Goal: Transaction & Acquisition: Download file/media

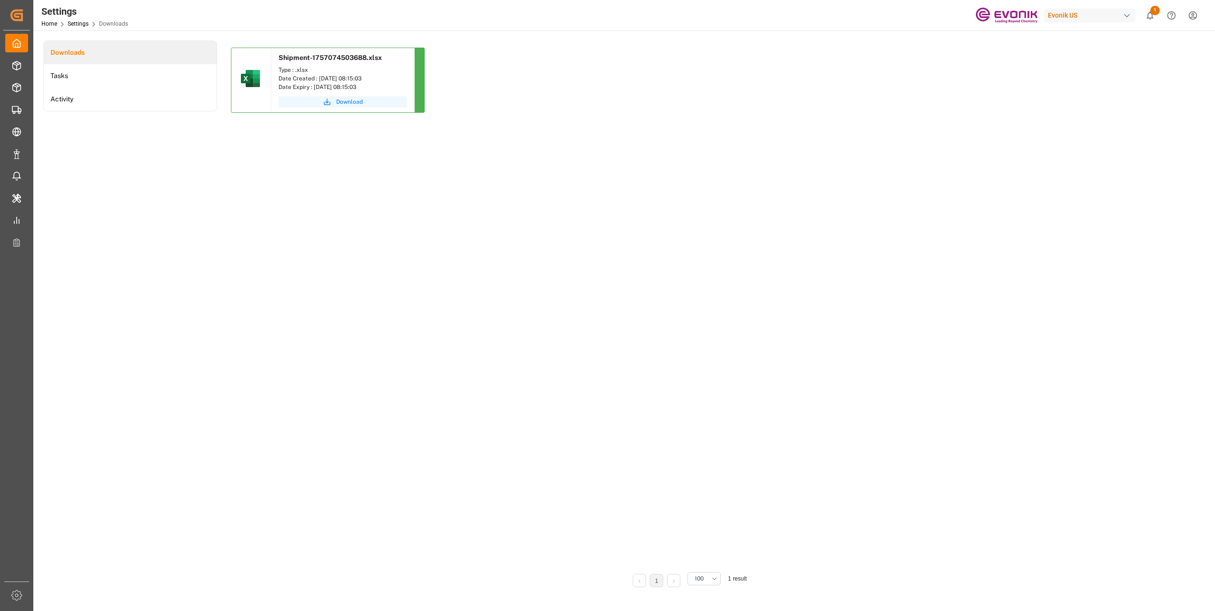
click at [354, 104] on span "Download" at bounding box center [349, 102] width 27 height 9
click at [341, 103] on span "Download" at bounding box center [349, 102] width 27 height 9
